Goal: Task Accomplishment & Management: Complete application form

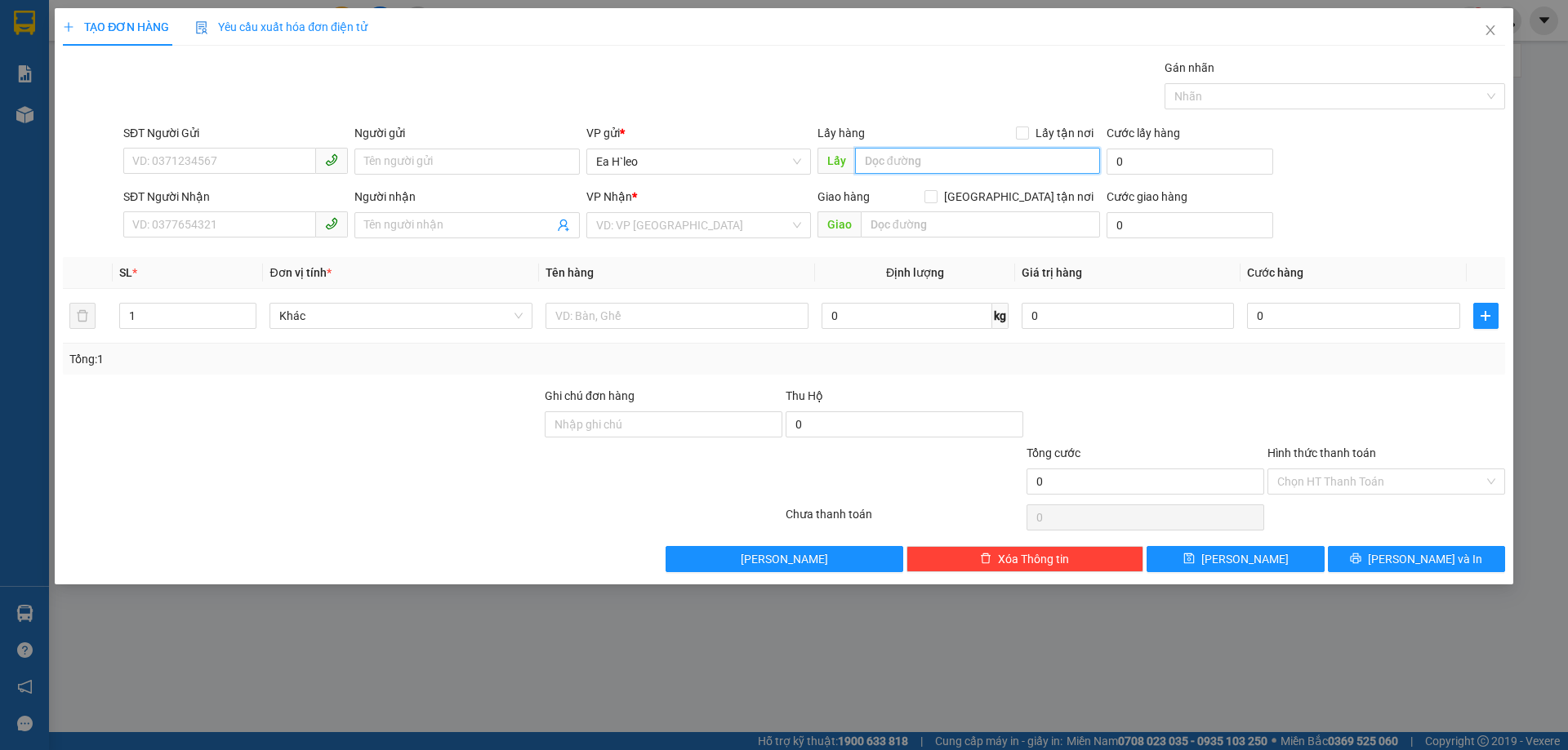
click at [921, 160] on input "text" at bounding box center [977, 160] width 245 height 27
click at [266, 164] on input "SĐT Người Gửi" at bounding box center [220, 160] width 193 height 27
type input "0365614655"
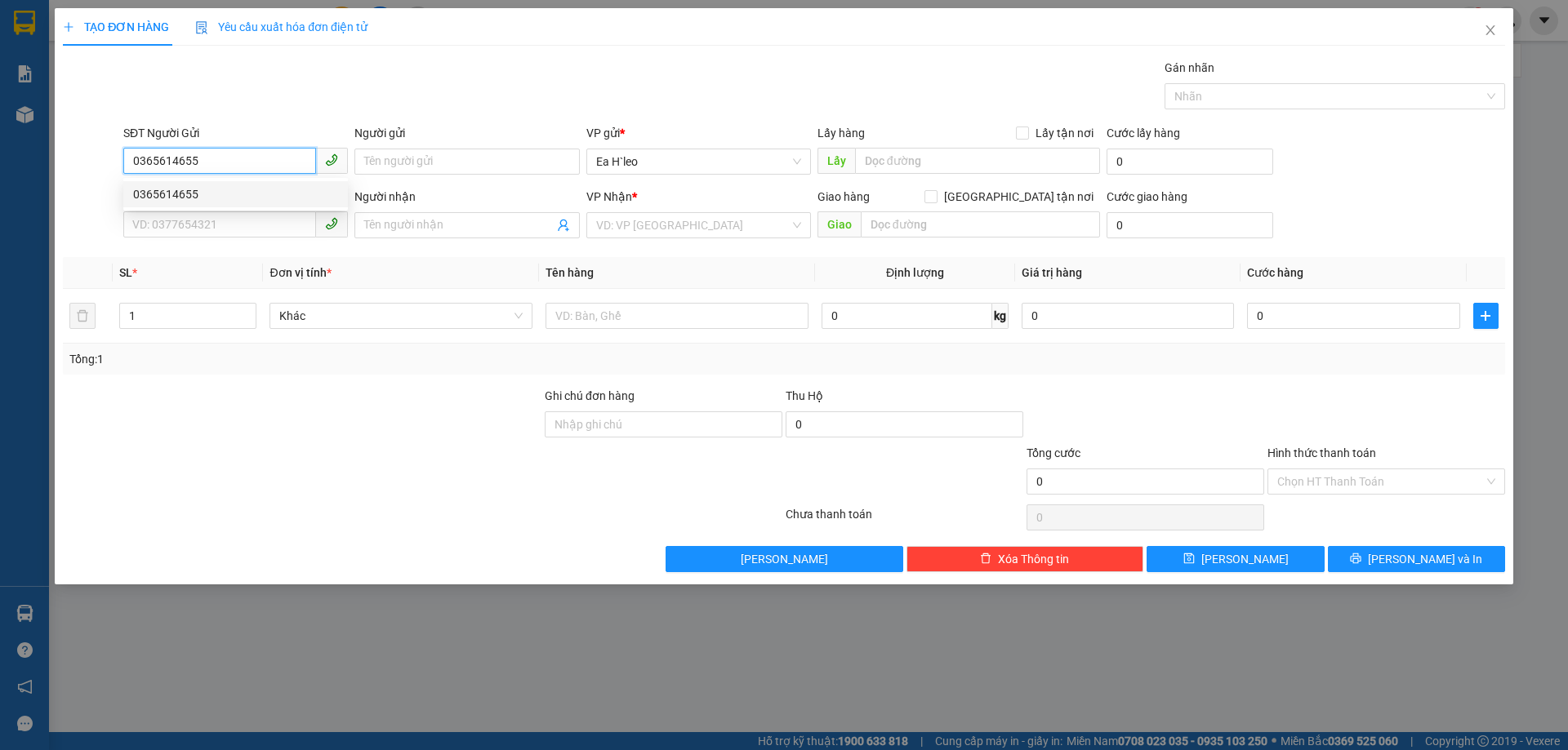
click at [251, 194] on div "0365614655" at bounding box center [235, 194] width 205 height 18
type input "0982671154"
type input "Thuý"
type input "0365614655"
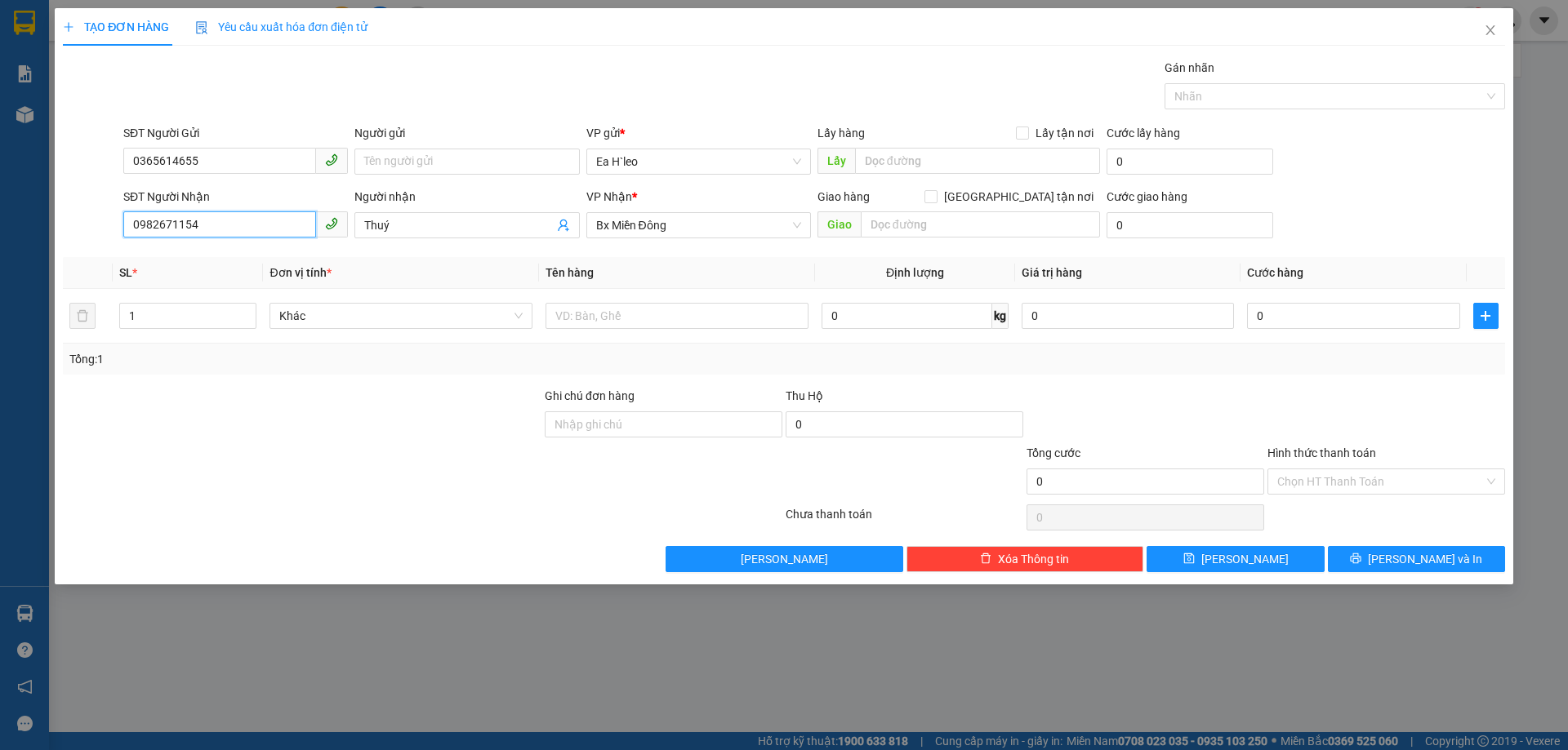
drag, startPoint x: 243, startPoint y: 226, endPoint x: 13, endPoint y: 251, distance: 231.4
click at [25, 268] on div "TẠO ĐƠN HÀNG Yêu cầu xuất hóa đơn điện tử Transit Pickup Surcharge Ids Transit …" at bounding box center [784, 375] width 1568 height 750
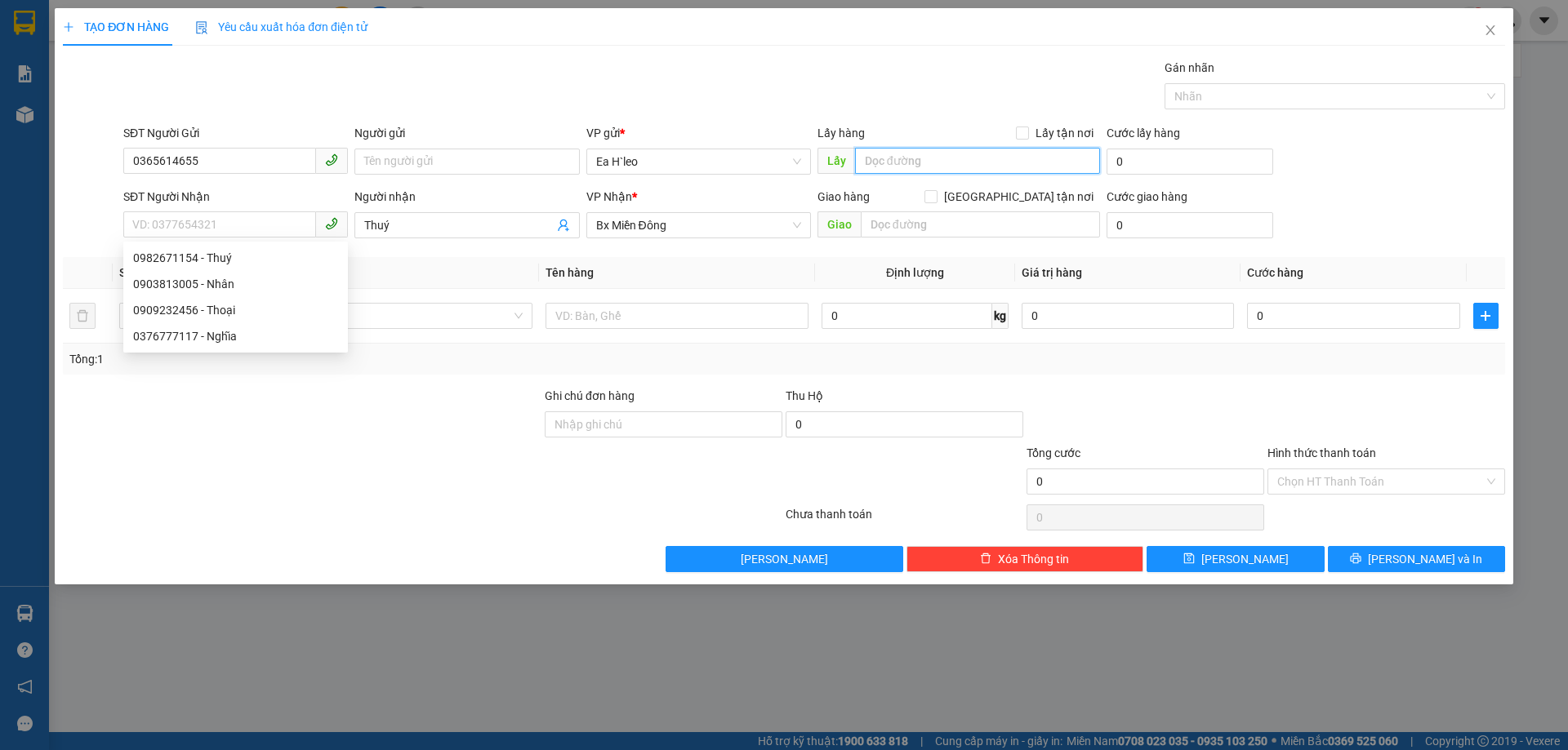
click at [951, 160] on input "text" at bounding box center [977, 160] width 245 height 27
type input "Cổng easia"
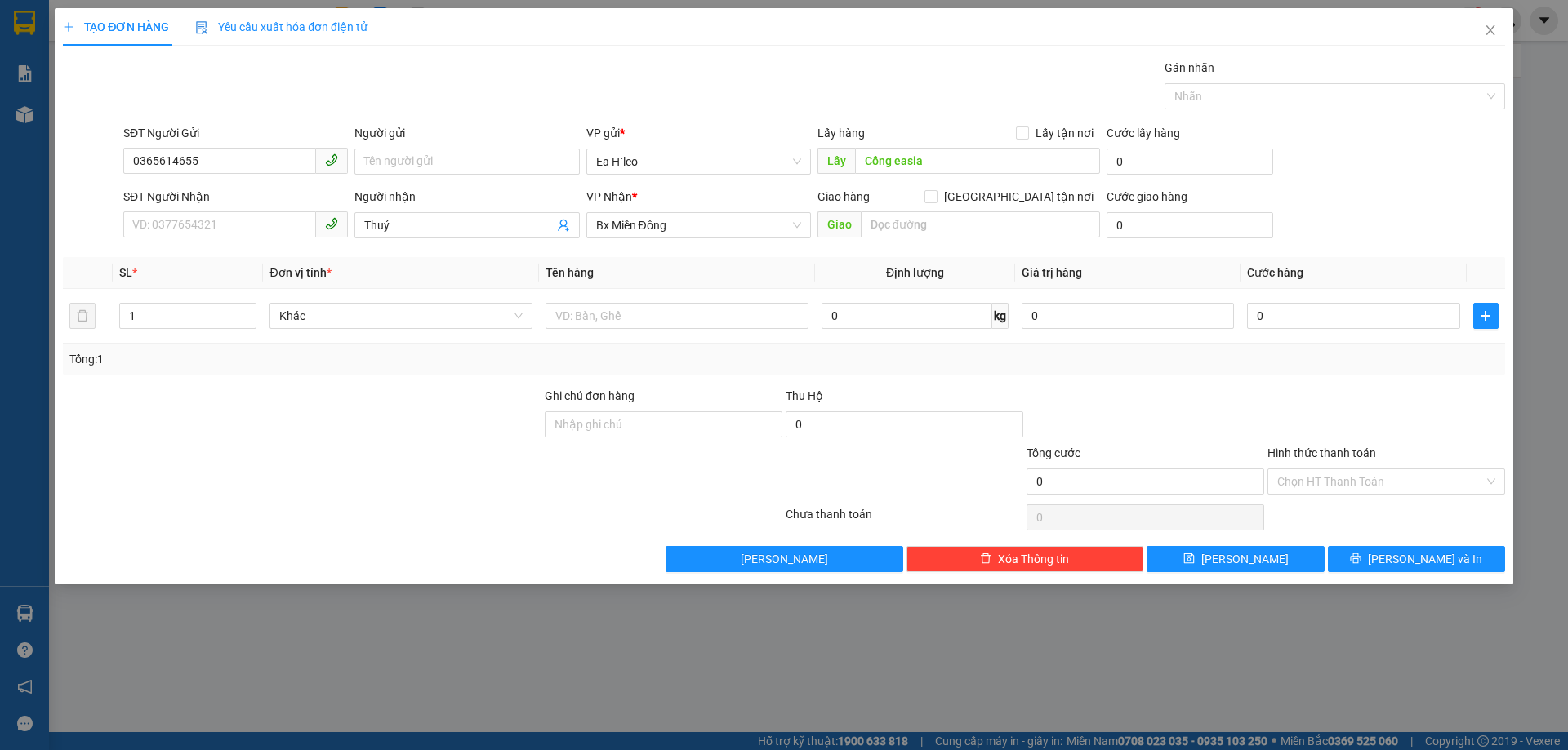
click at [752, 262] on th "Tên hàng" at bounding box center [677, 273] width 276 height 31
click at [1285, 558] on button "[PERSON_NAME]" at bounding box center [1235, 559] width 177 height 27
click at [1491, 34] on icon "close" at bounding box center [1489, 30] width 13 height 13
